Goal: Information Seeking & Learning: Learn about a topic

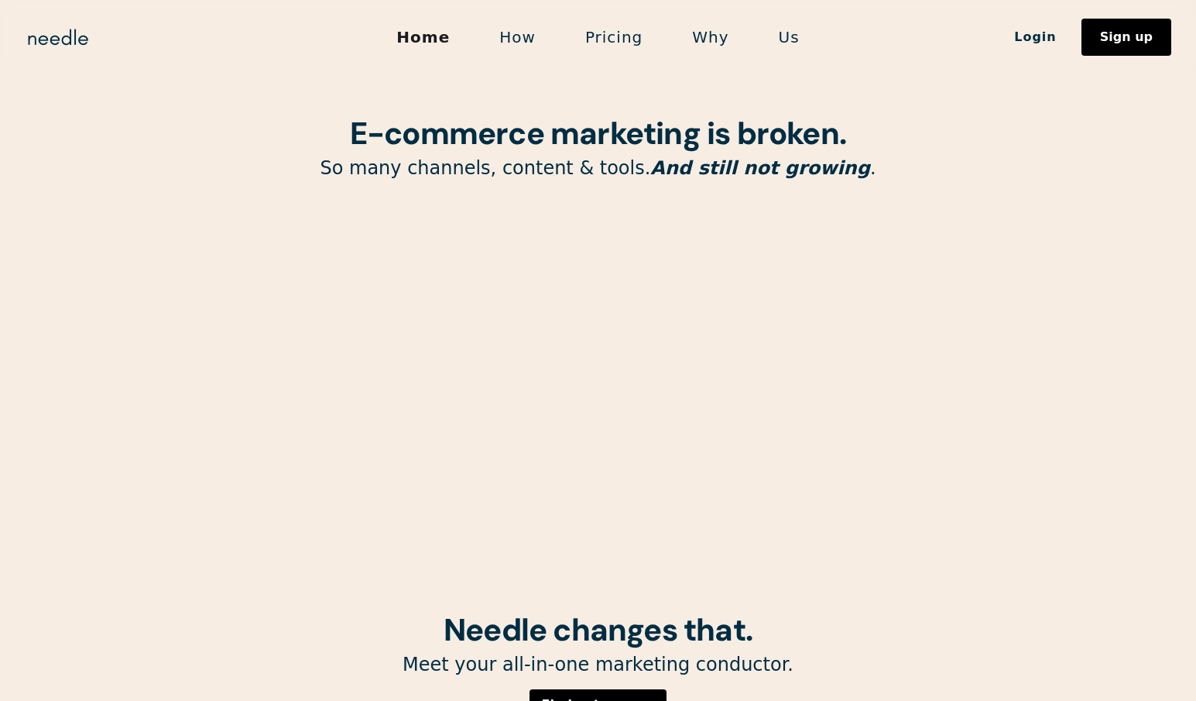
click at [517, 36] on link "How" at bounding box center [518, 37] width 86 height 33
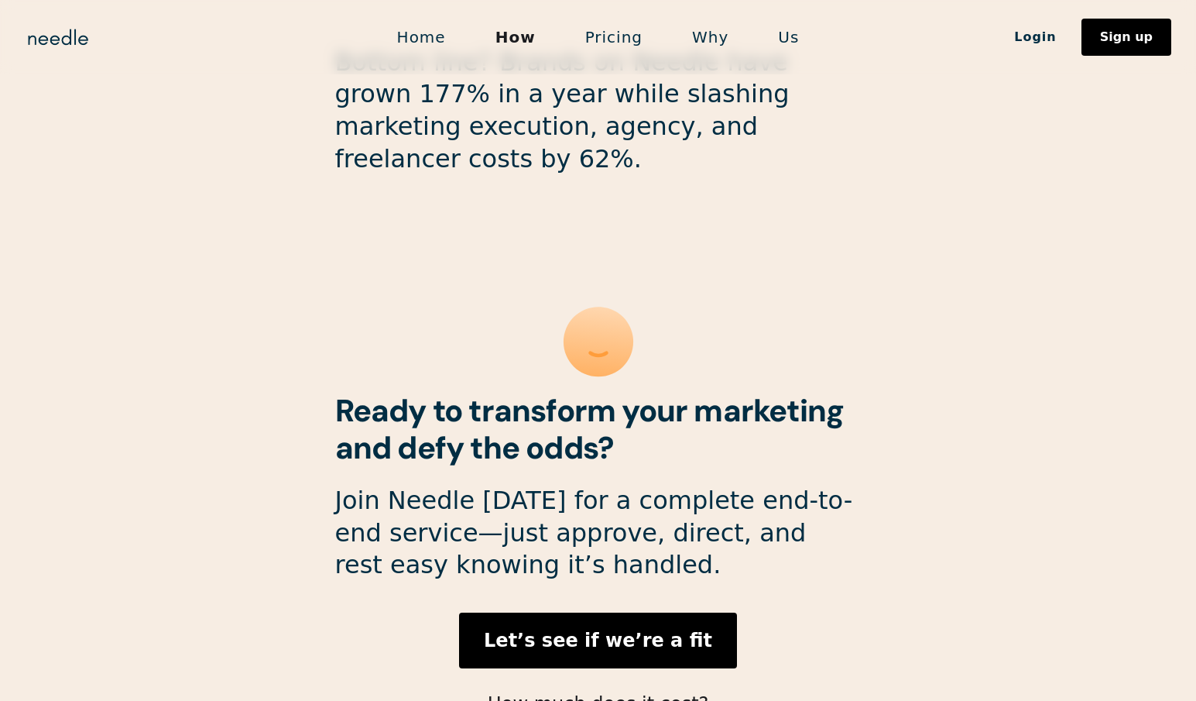
scroll to position [4100, 0]
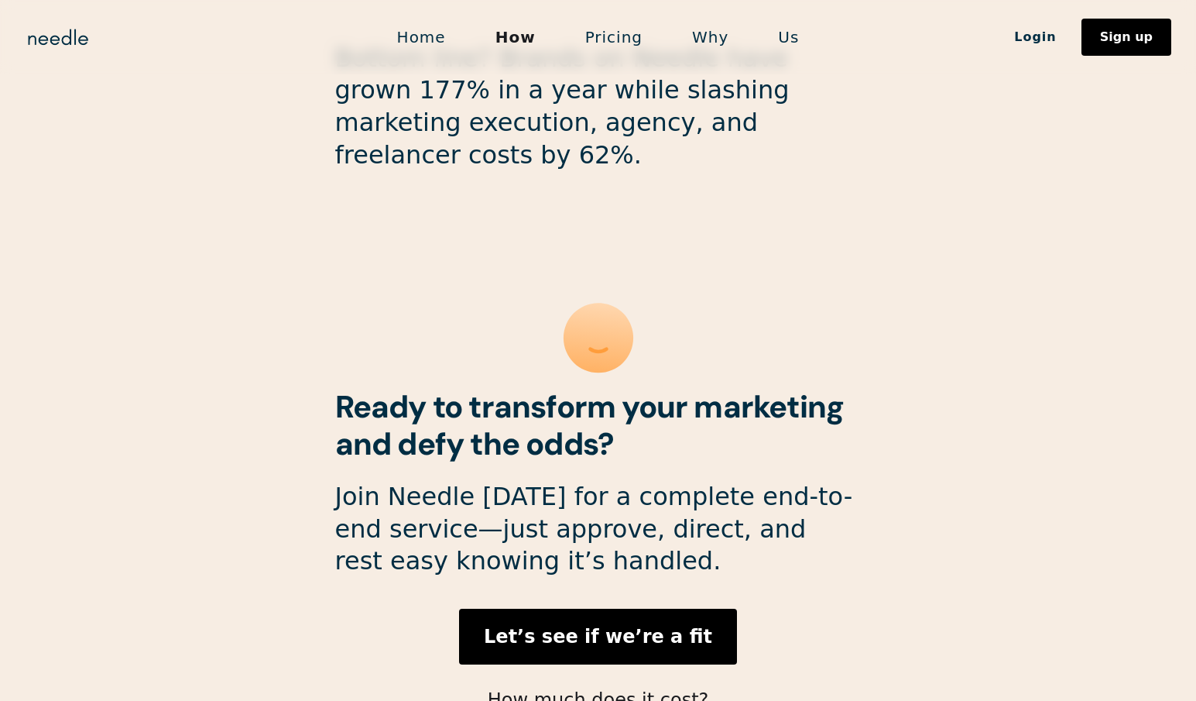
click at [611, 31] on link "Pricing" at bounding box center [614, 37] width 107 height 33
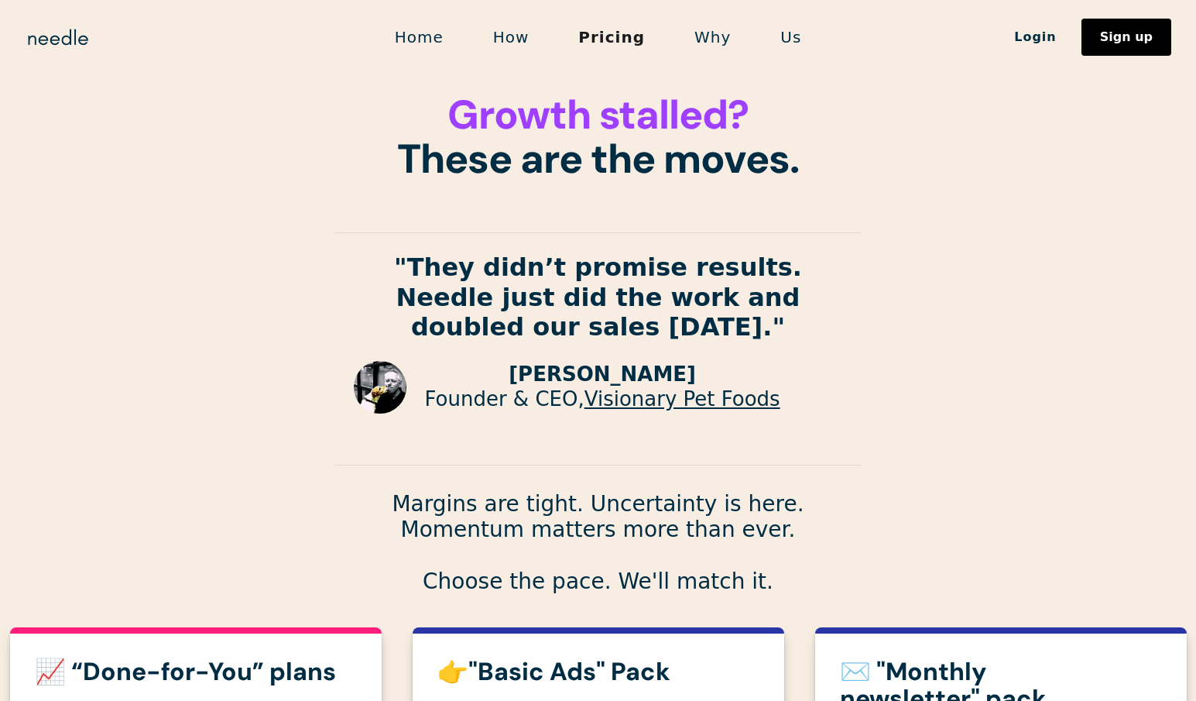
click at [708, 36] on link "Why" at bounding box center [713, 37] width 86 height 33
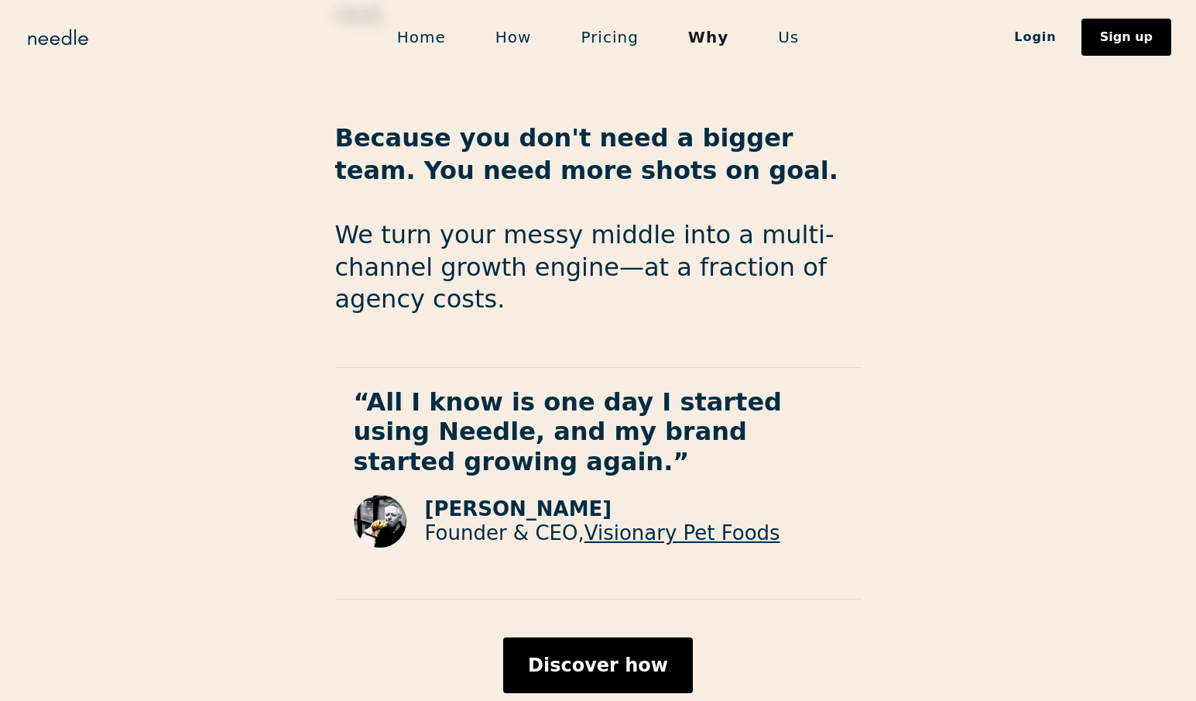
scroll to position [2521, 0]
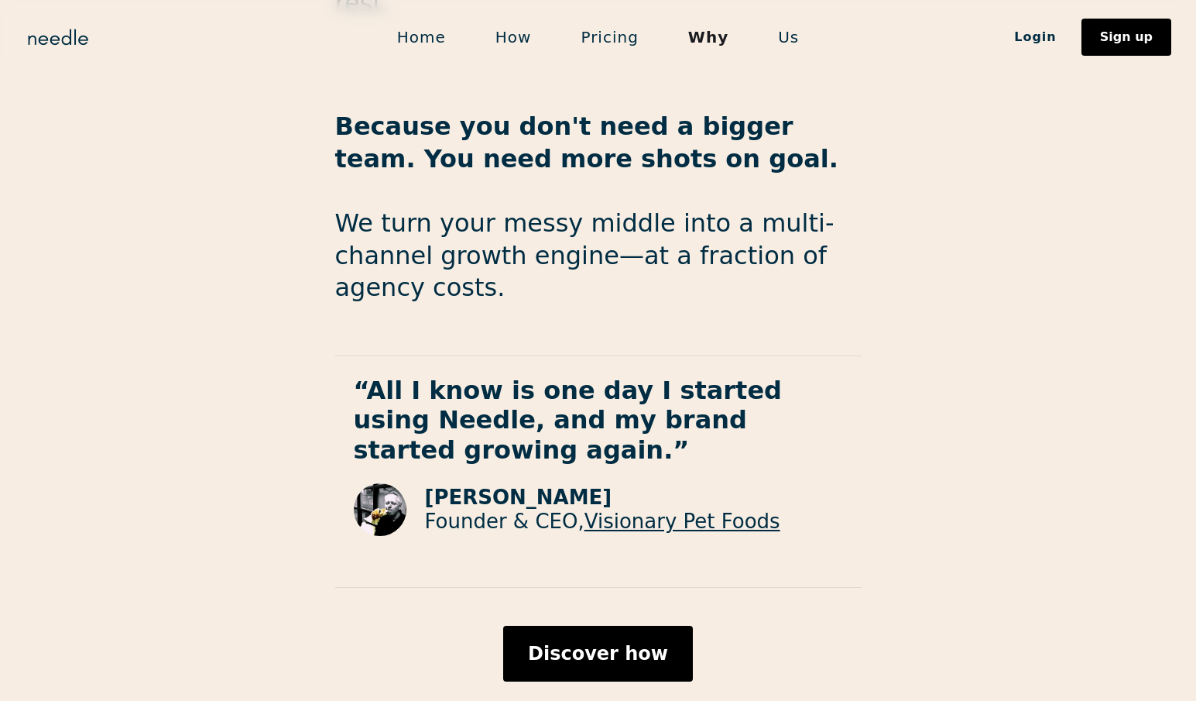
click at [791, 33] on link "Us" at bounding box center [788, 37] width 70 height 33
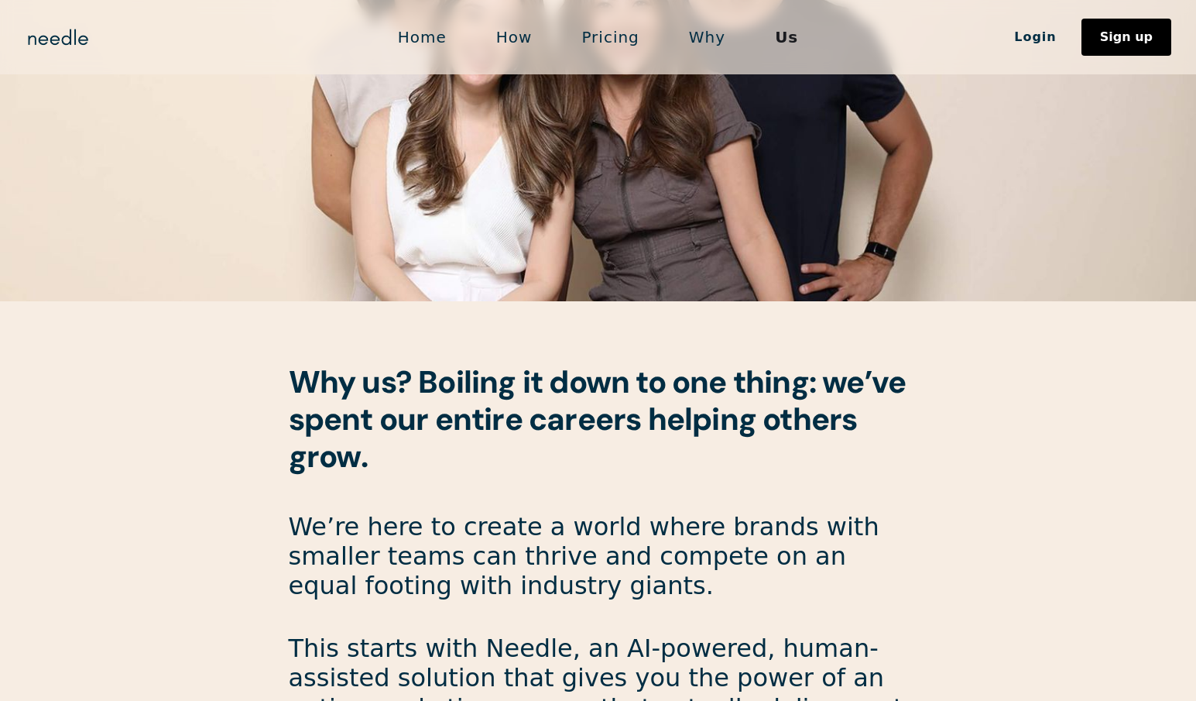
scroll to position [448, 0]
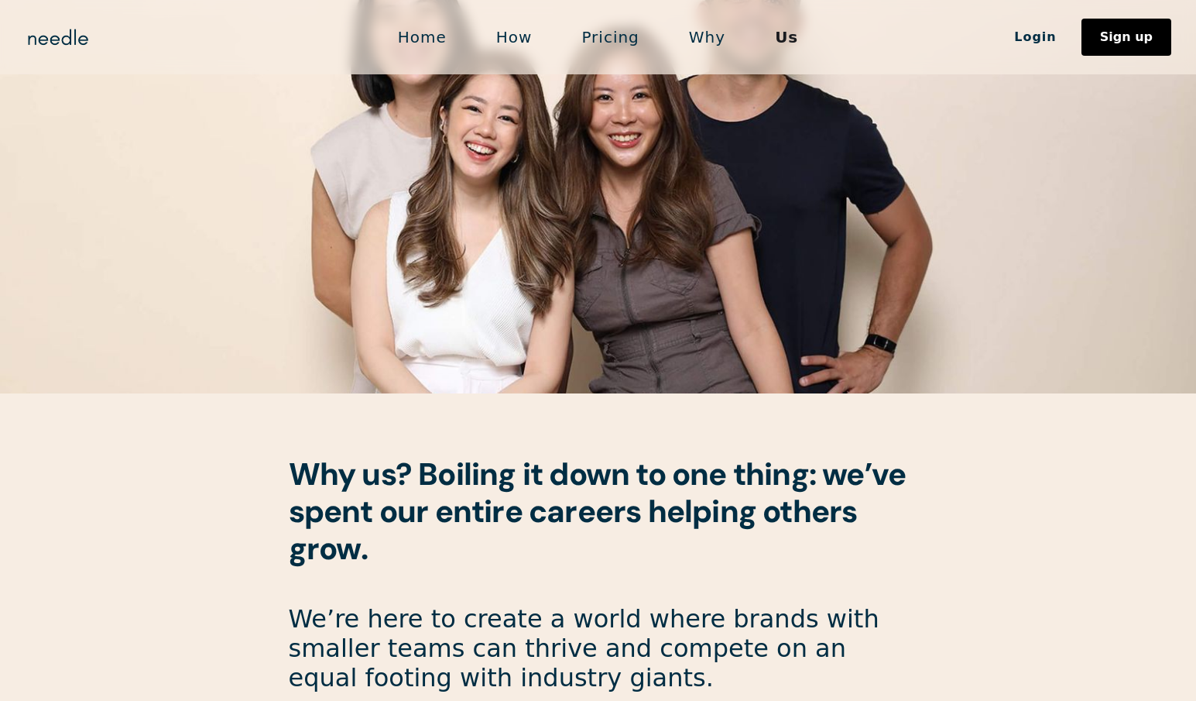
click at [426, 29] on link "Home" at bounding box center [422, 37] width 98 height 33
